Goal: Task Accomplishment & Management: Use online tool/utility

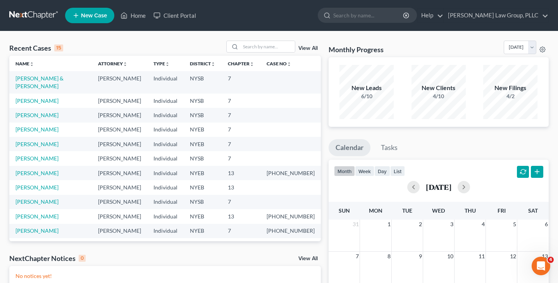
click at [91, 42] on div "Recent Cases 15 View All" at bounding box center [164, 48] width 311 height 15
click at [42, 184] on link "[PERSON_NAME]" at bounding box center [36, 187] width 43 height 7
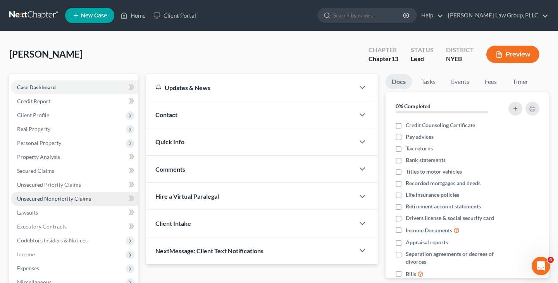
click at [91, 196] on link "Unsecured Nonpriority Claims" at bounding box center [74, 199] width 127 height 14
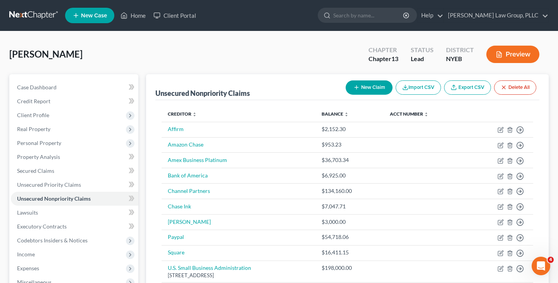
scroll to position [141, 0]
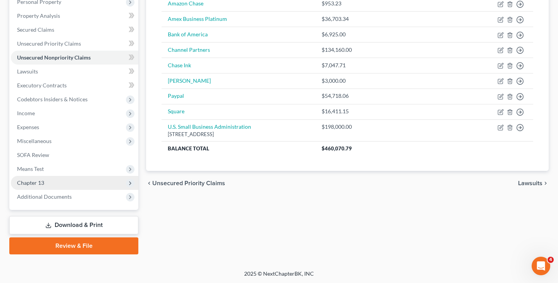
click at [96, 182] on span "Chapter 13" at bounding box center [74, 183] width 127 height 14
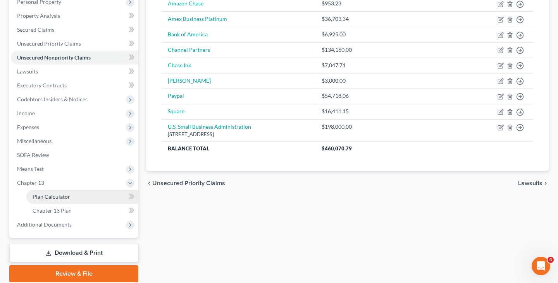
click at [90, 196] on link "Plan Calculator" at bounding box center [82, 197] width 112 height 14
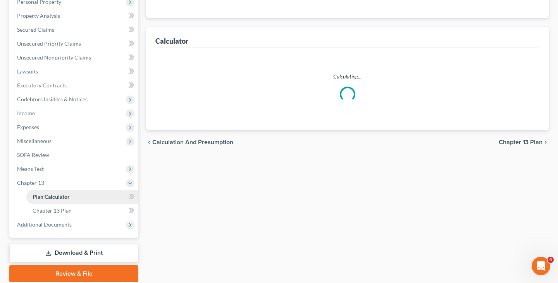
scroll to position [0, 0]
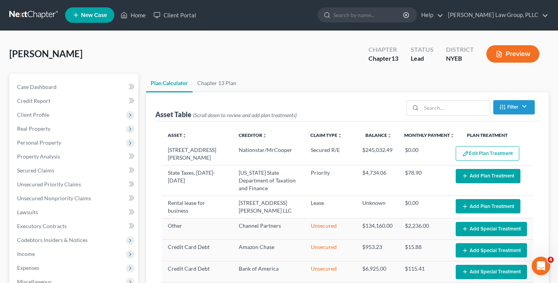
select select "59"
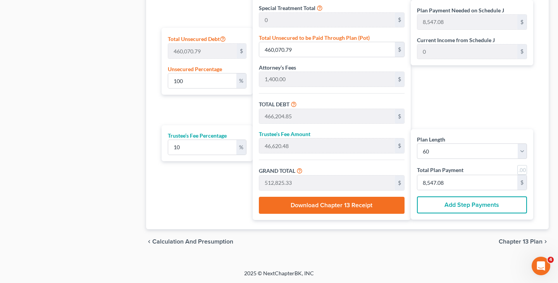
click at [353, 201] on button "Download Chapter 13 Receipt" at bounding box center [332, 205] width 146 height 17
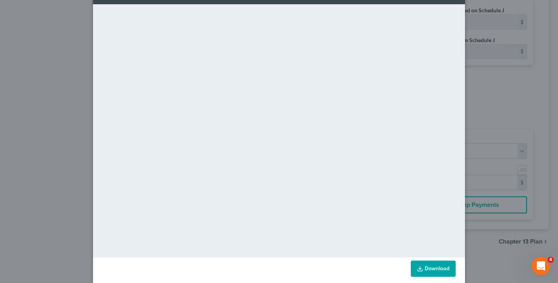
scroll to position [40, 0]
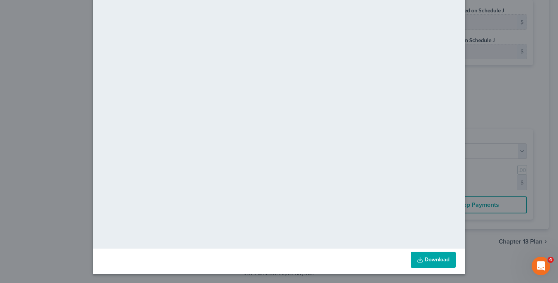
click at [473, 9] on div "Chapter 13 Receipt × <object ng-attr-data='[URL][DOMAIN_NAME]' type='applicatio…" at bounding box center [279, 141] width 558 height 283
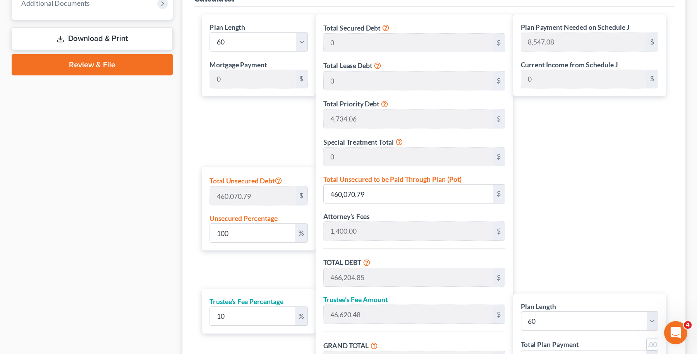
scroll to position [372, 0]
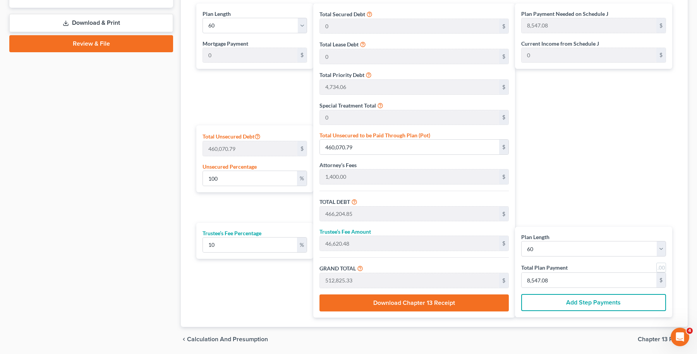
click at [557, 283] on button "Add Step Payments" at bounding box center [593, 302] width 145 height 17
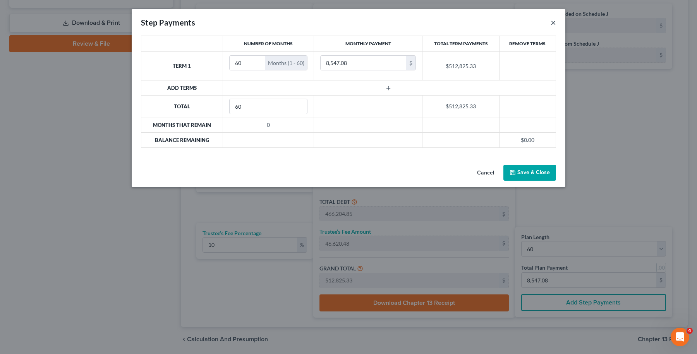
click at [554, 24] on button "×" at bounding box center [553, 22] width 5 height 9
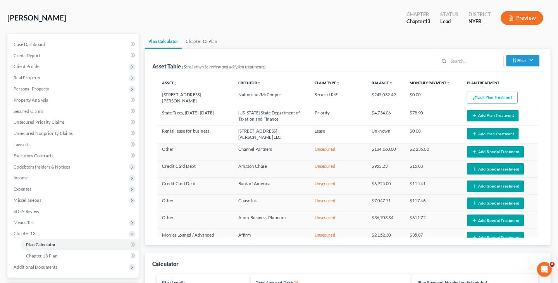
scroll to position [0, 0]
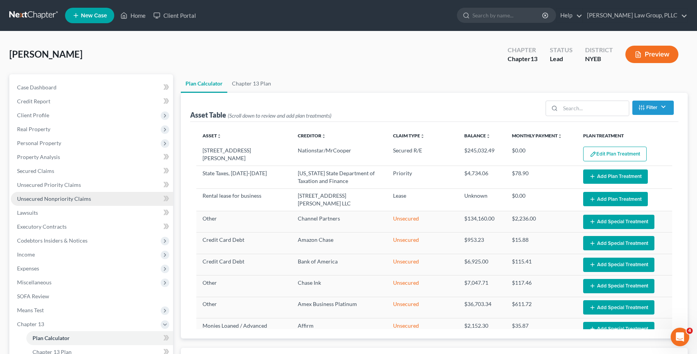
click at [85, 194] on link "Unsecured Nonpriority Claims" at bounding box center [92, 199] width 162 height 14
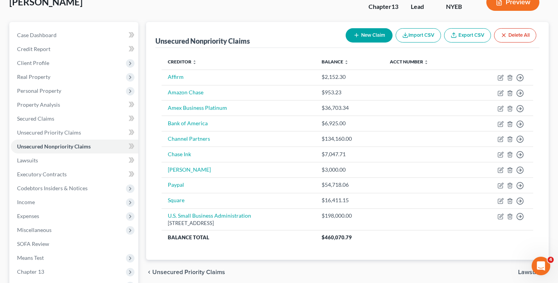
scroll to position [54, 0]
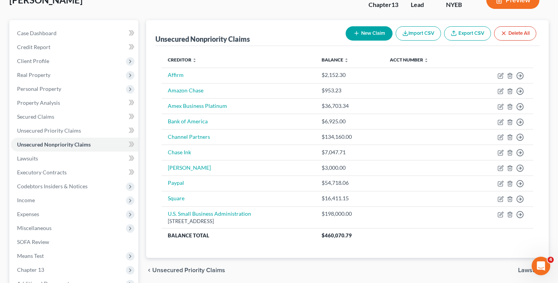
click at [308, 31] on div "Unsecured Nonpriority Claims New Claim Import CSV Export CSV Delete All" at bounding box center [347, 33] width 384 height 26
click at [94, 117] on link "Secured Claims" at bounding box center [74, 117] width 127 height 14
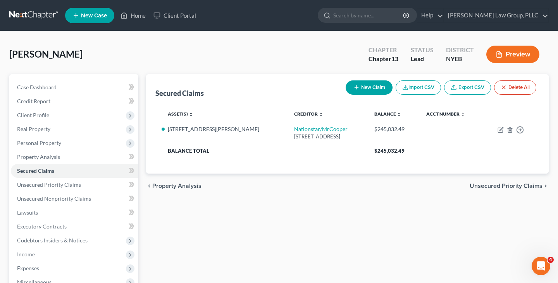
scroll to position [2, 0]
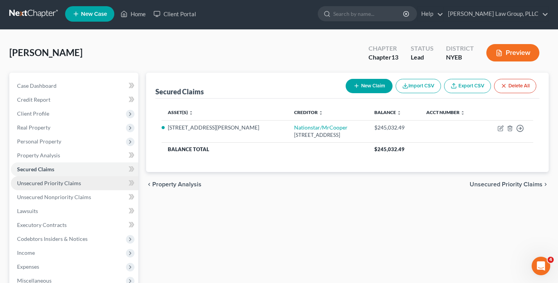
click at [75, 185] on span "Unsecured Priority Claims" at bounding box center [49, 183] width 64 height 7
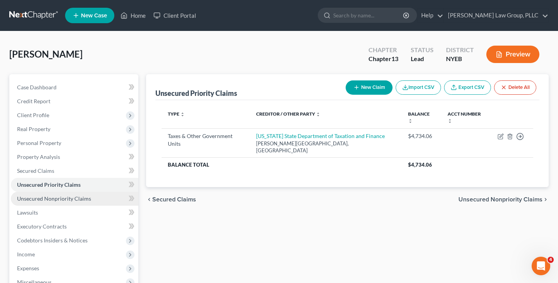
click at [105, 203] on link "Unsecured Nonpriority Claims" at bounding box center [74, 199] width 127 height 14
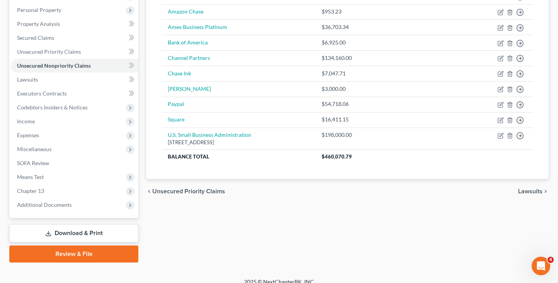
scroll to position [141, 0]
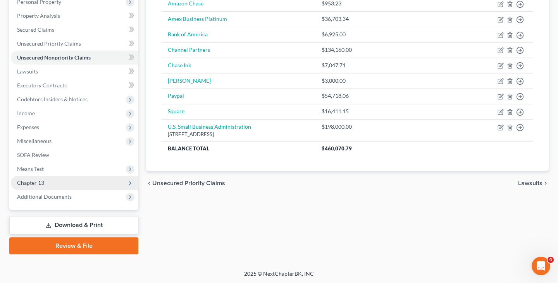
click at [78, 184] on span "Chapter 13" at bounding box center [74, 183] width 127 height 14
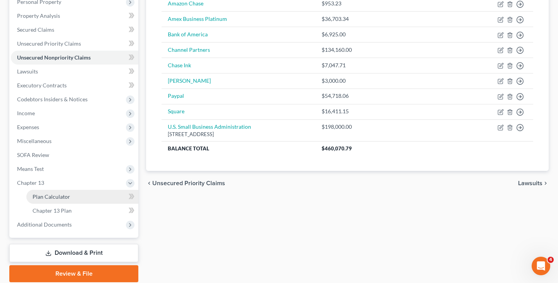
click at [78, 200] on link "Plan Calculator" at bounding box center [82, 197] width 112 height 14
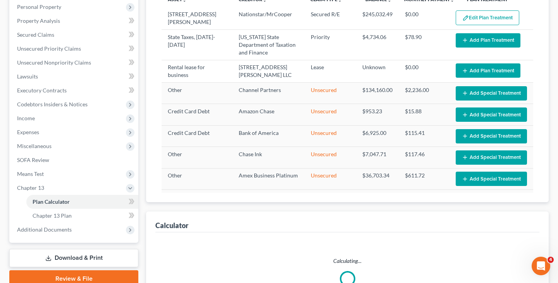
select select "59"
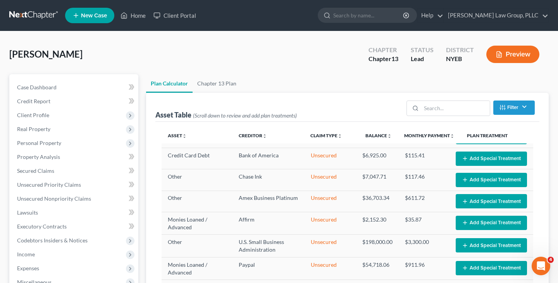
click at [30, 16] on link at bounding box center [34, 16] width 50 height 14
